Goal: Find specific page/section: Find specific page/section

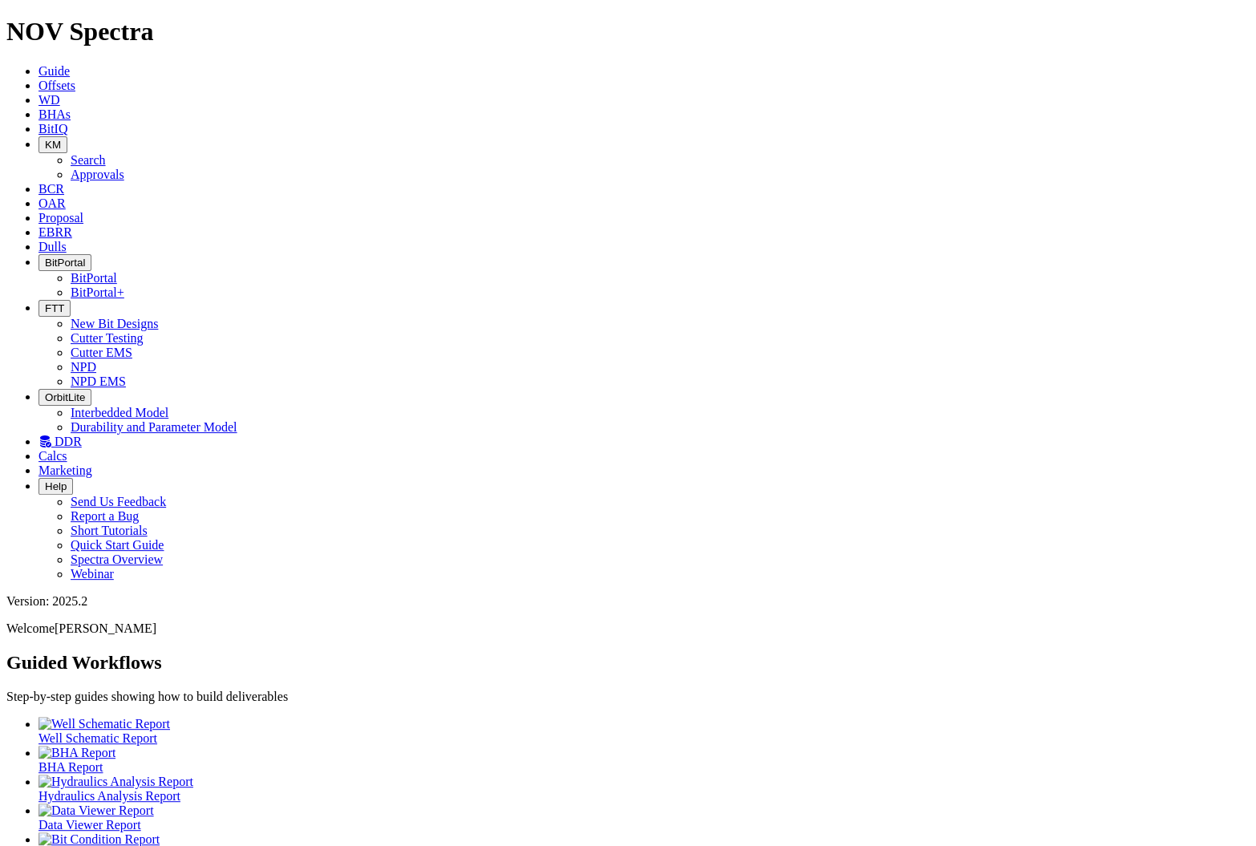
click at [60, 93] on span "WD" at bounding box center [49, 100] width 22 height 14
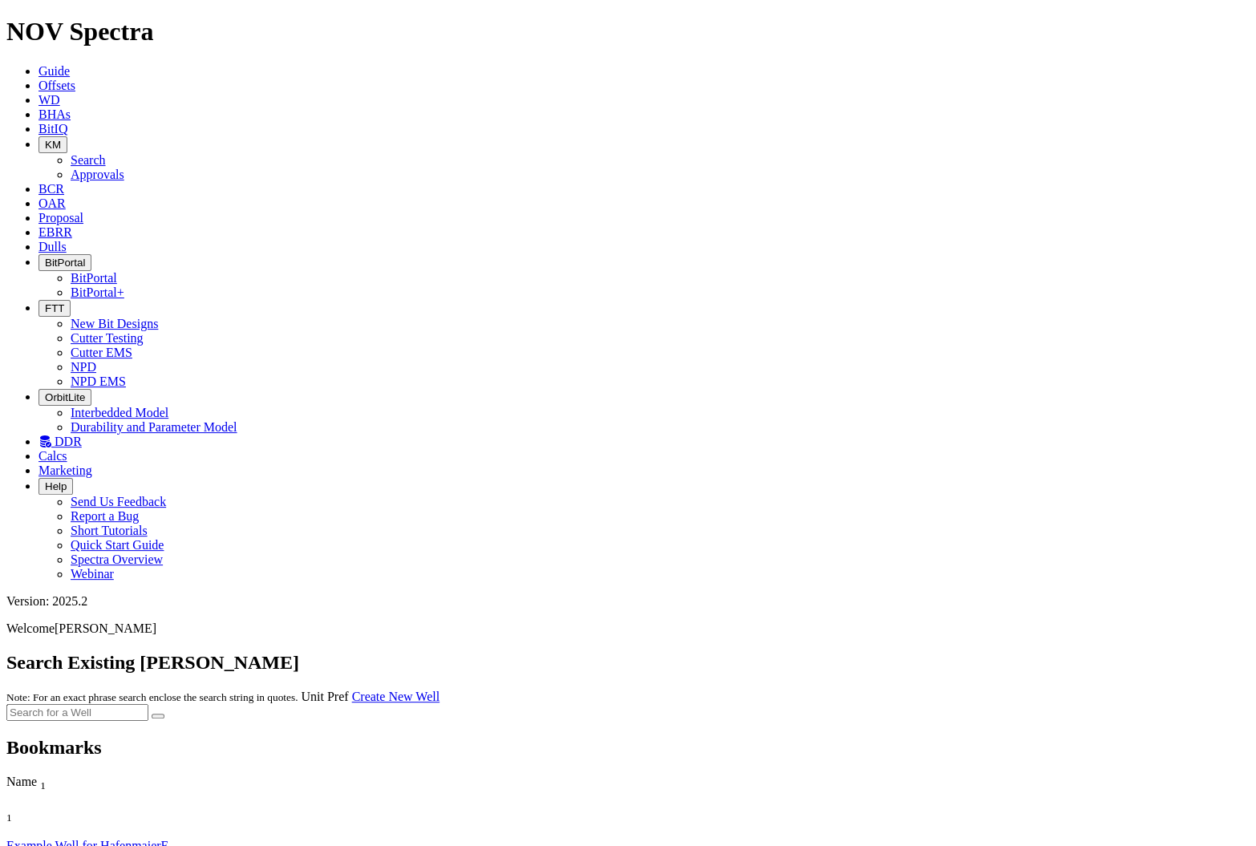
click at [108, 839] on link "Example Well for HafenmaierE" at bounding box center [87, 846] width 162 height 14
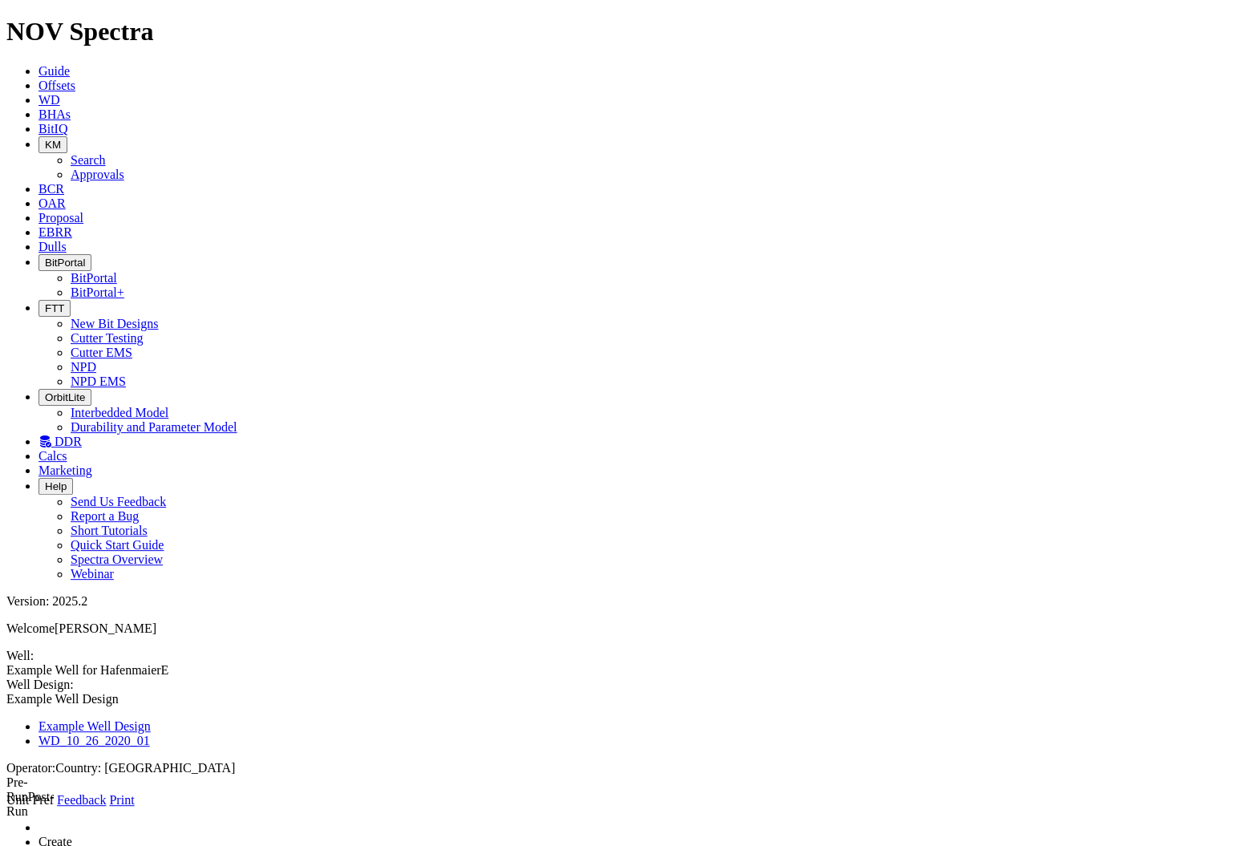
click at [6, 808] on icon at bounding box center [6, 808] width 0 height 0
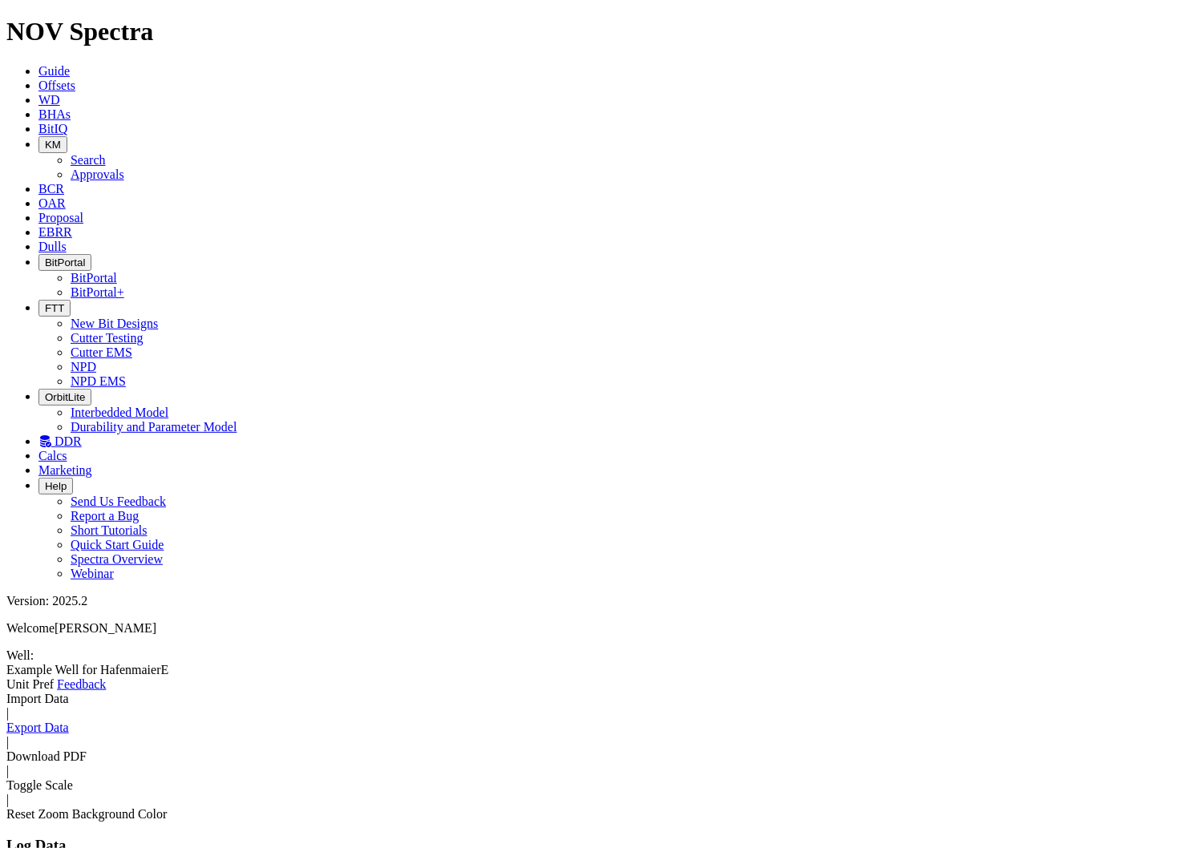
click at [75, 79] on span "Offsets" at bounding box center [56, 86] width 37 height 14
